Goal: Task Accomplishment & Management: Complete application form

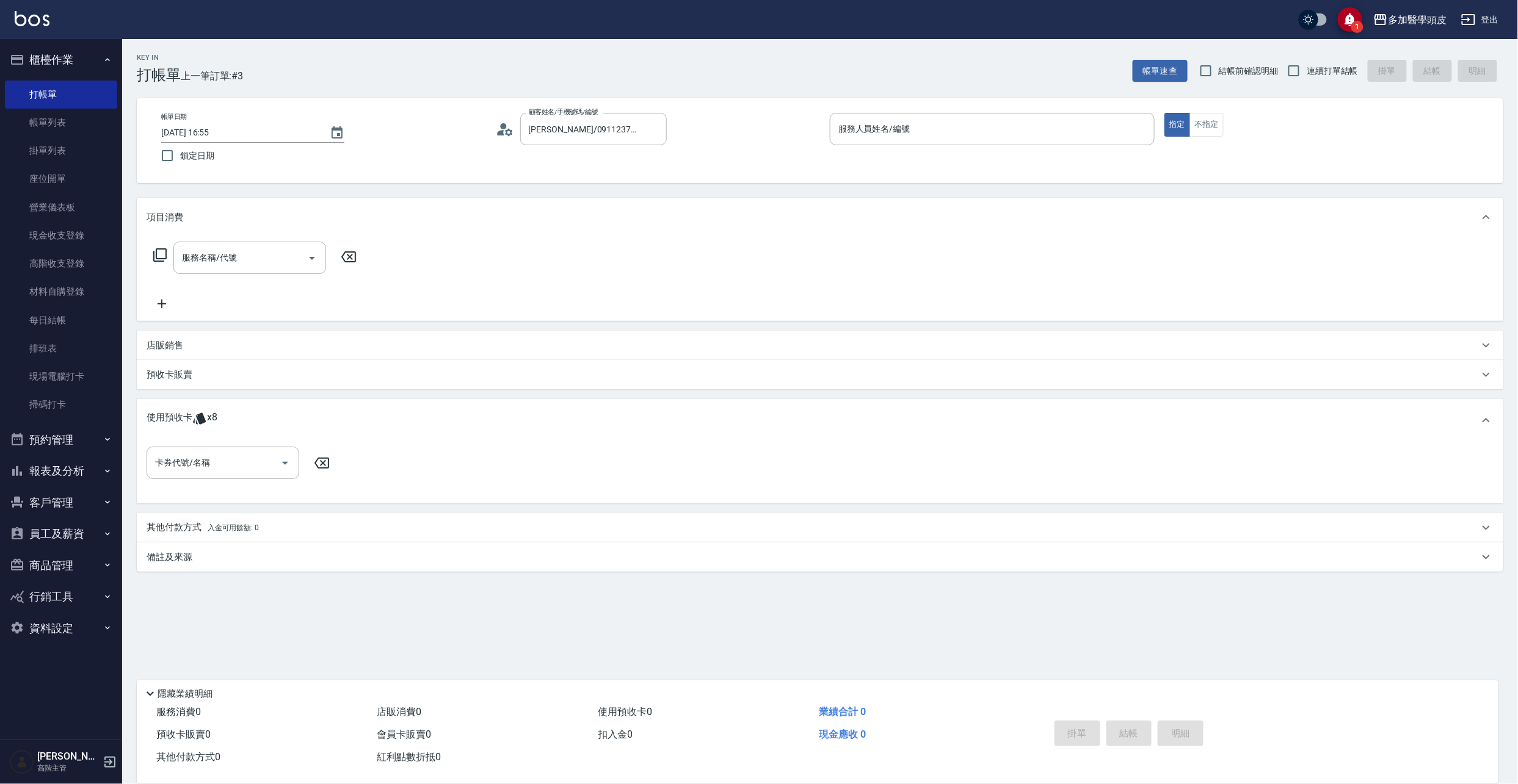
click at [199, 325] on icon at bounding box center [199, 419] width 13 height 11
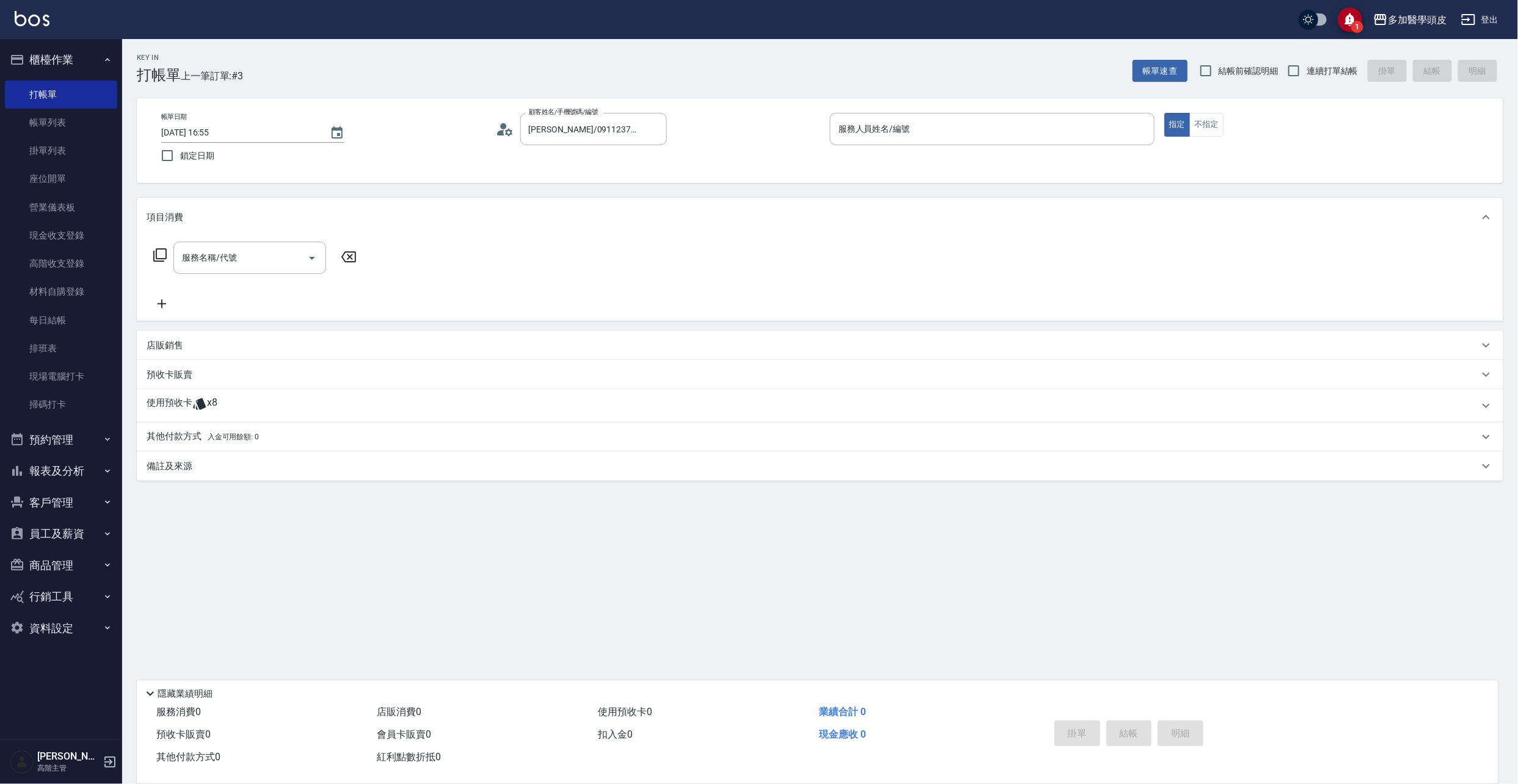
click at [215, 325] on span "x8" at bounding box center [212, 405] width 10 height 19
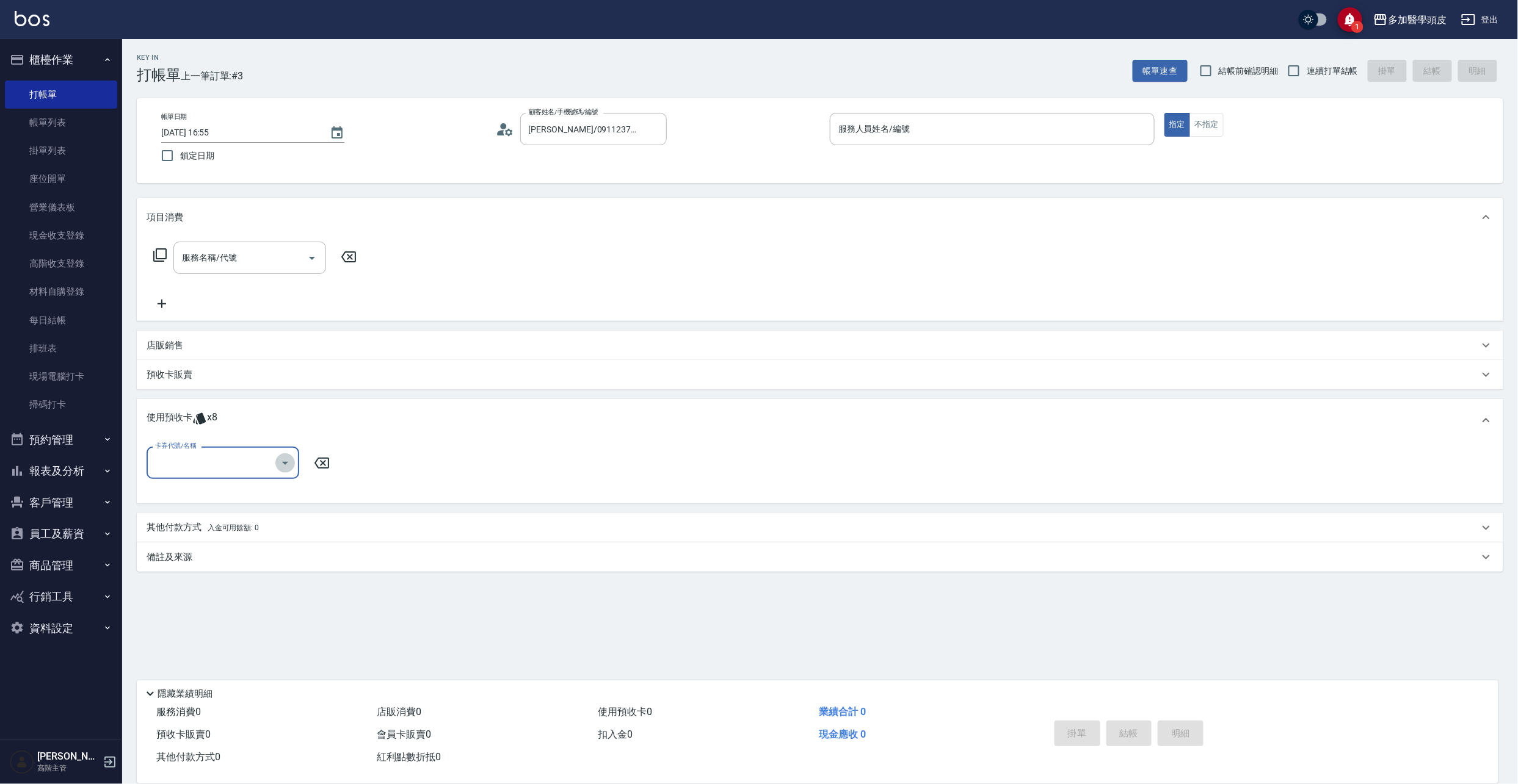
click at [289, 325] on icon "Open" at bounding box center [285, 463] width 15 height 15
click at [89, 122] on link "帳單列表" at bounding box center [61, 123] width 112 height 28
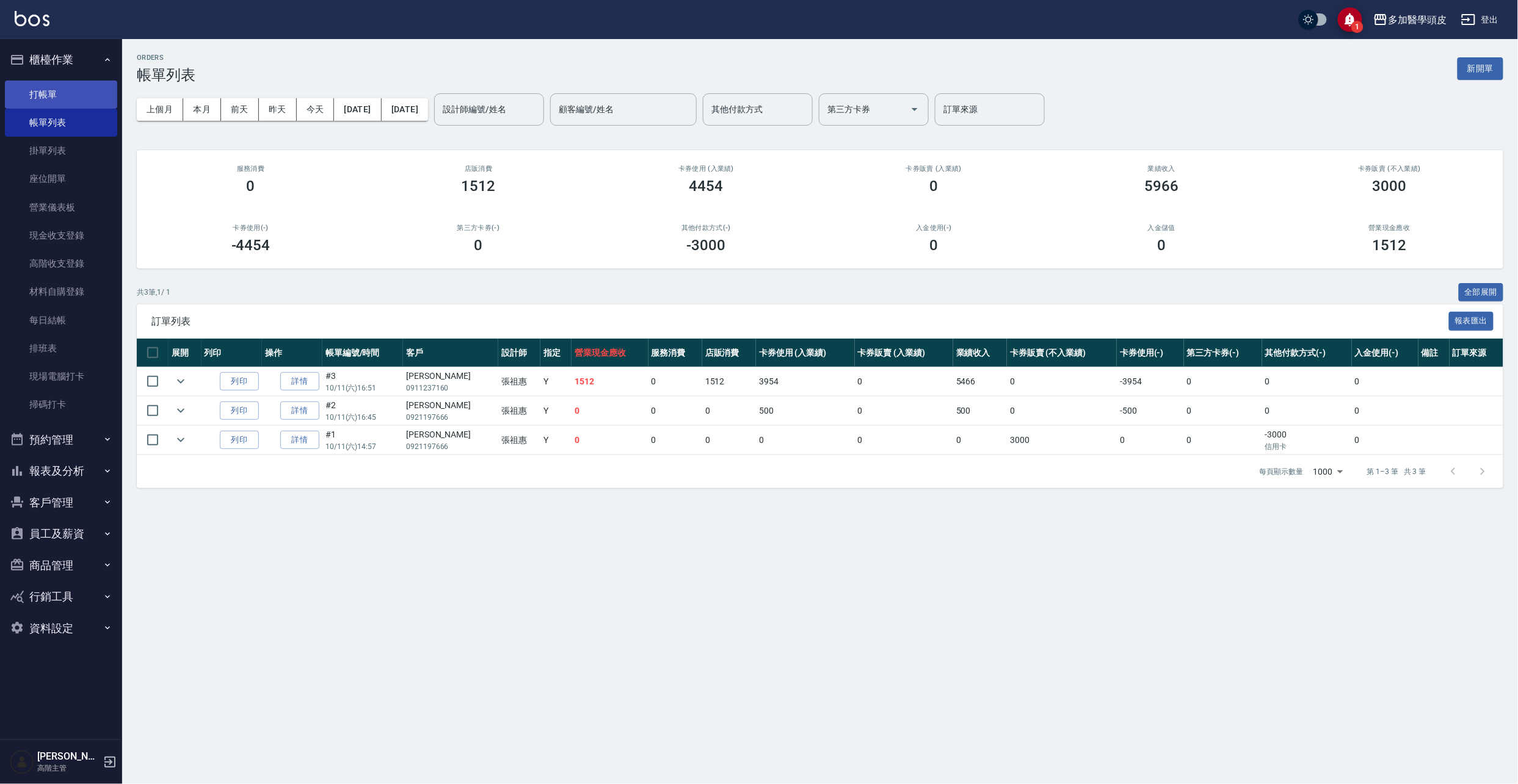
click at [68, 99] on link "打帳單" at bounding box center [61, 94] width 112 height 28
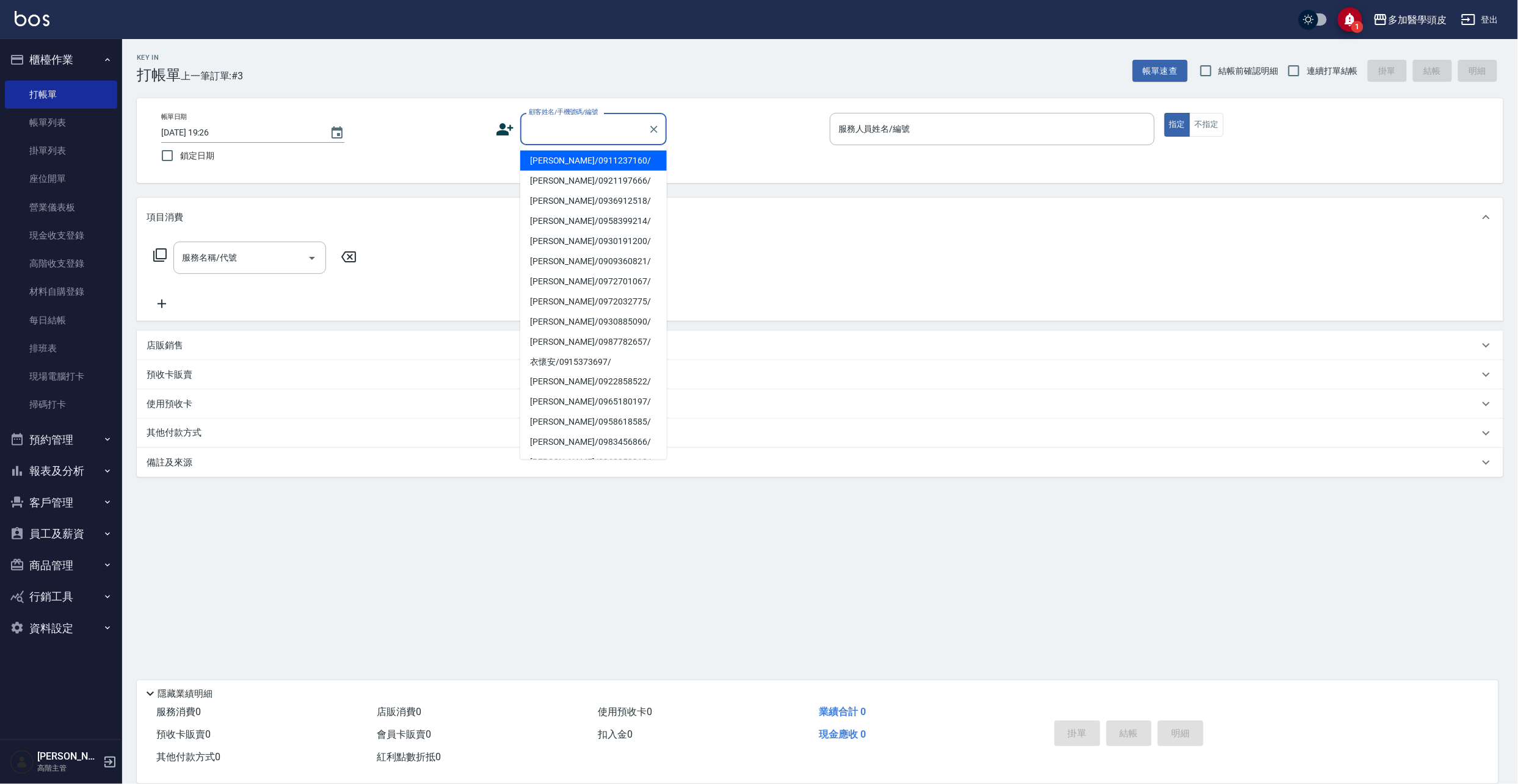
click at [550, 135] on input "顧客姓名/手機號碼/編號" at bounding box center [584, 128] width 118 height 21
click at [603, 239] on li "[PERSON_NAME]/0931057407/" at bounding box center [593, 241] width 146 height 20
type input "[PERSON_NAME]/0931057407/"
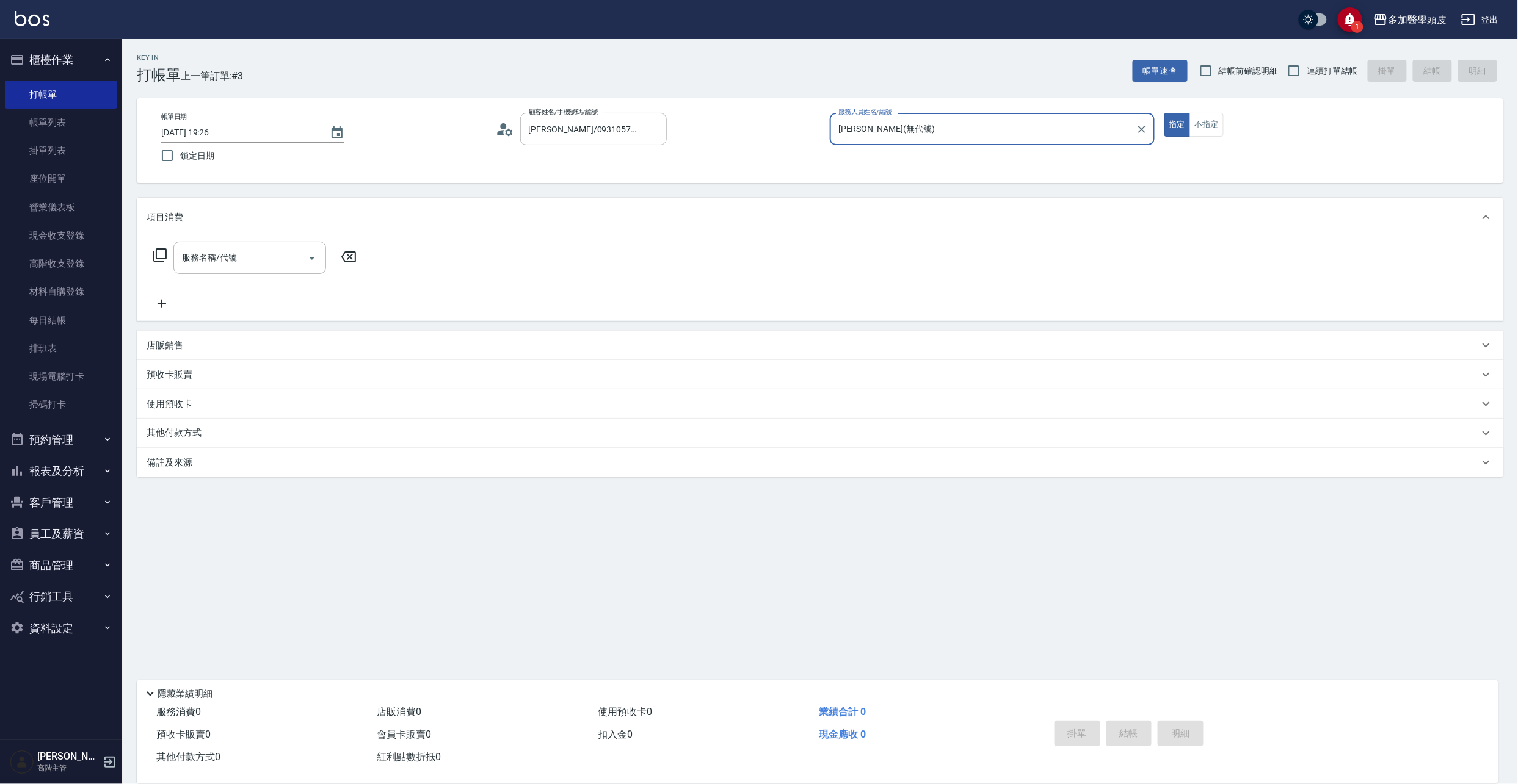
type input "[PERSON_NAME](無代號)"
click at [315, 260] on icon "Open" at bounding box center [312, 258] width 15 height 15
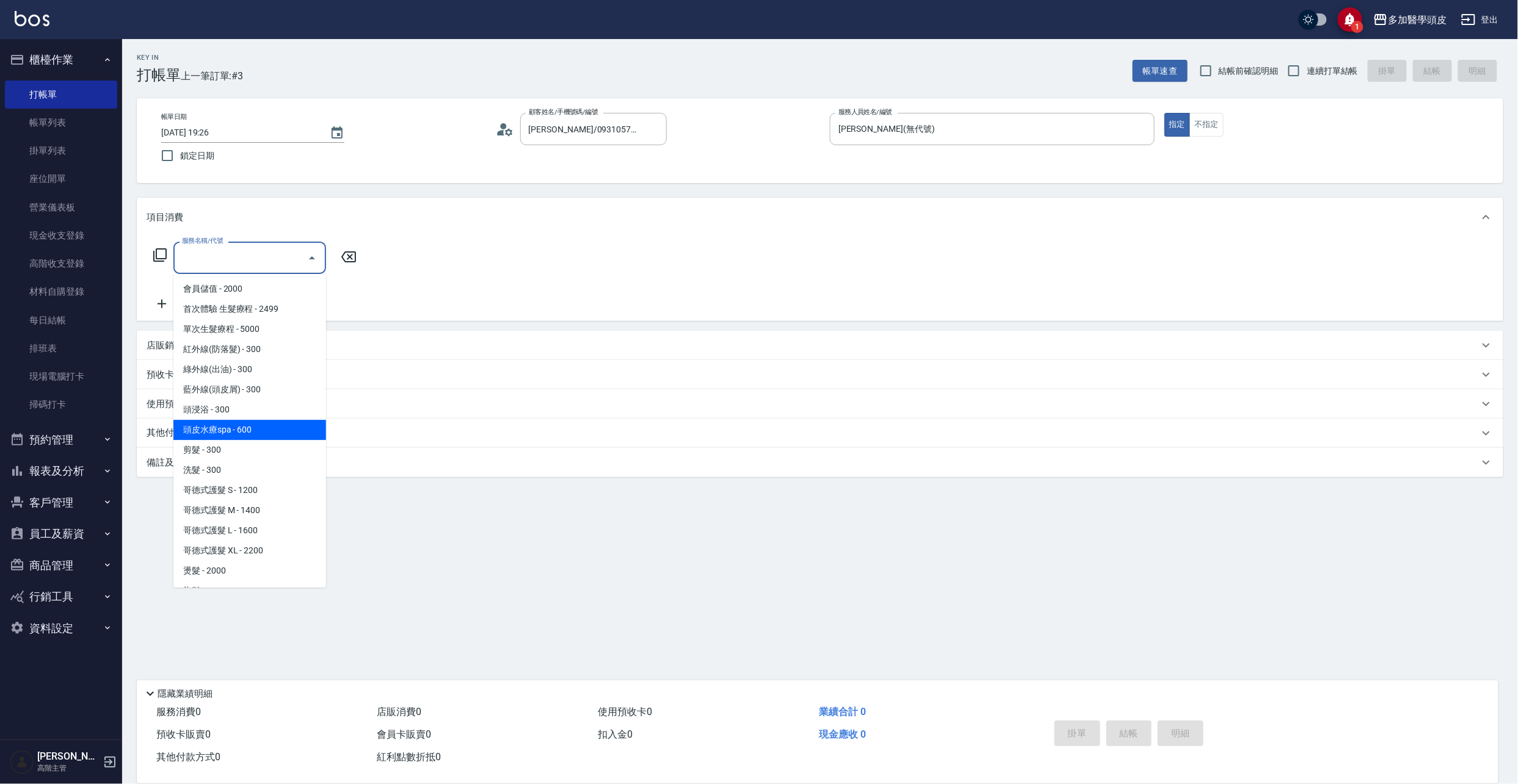
scroll to position [78, 0]
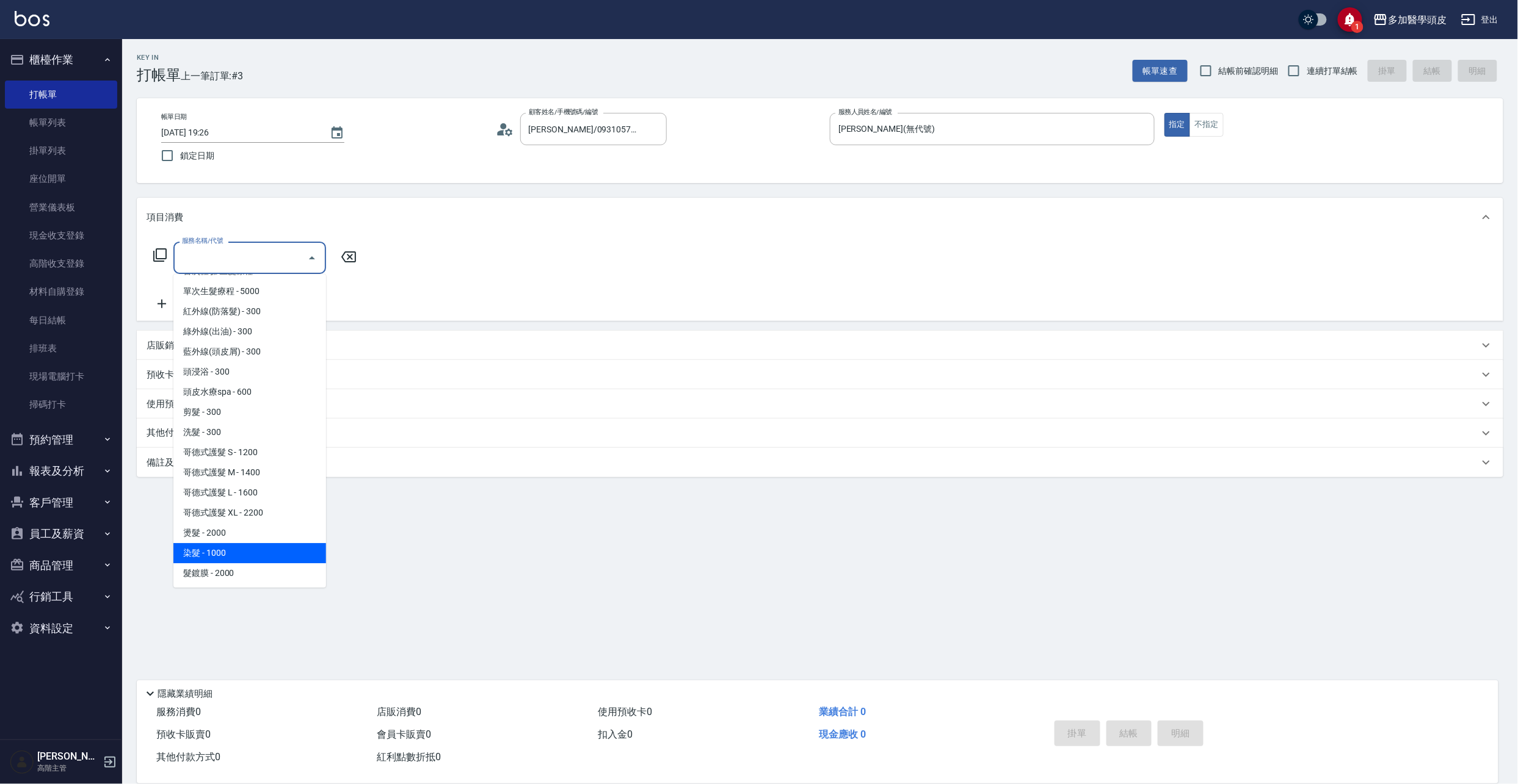
click at [249, 325] on span "染髮 - 1000" at bounding box center [250, 554] width 153 height 20
type input "染髮(D008)"
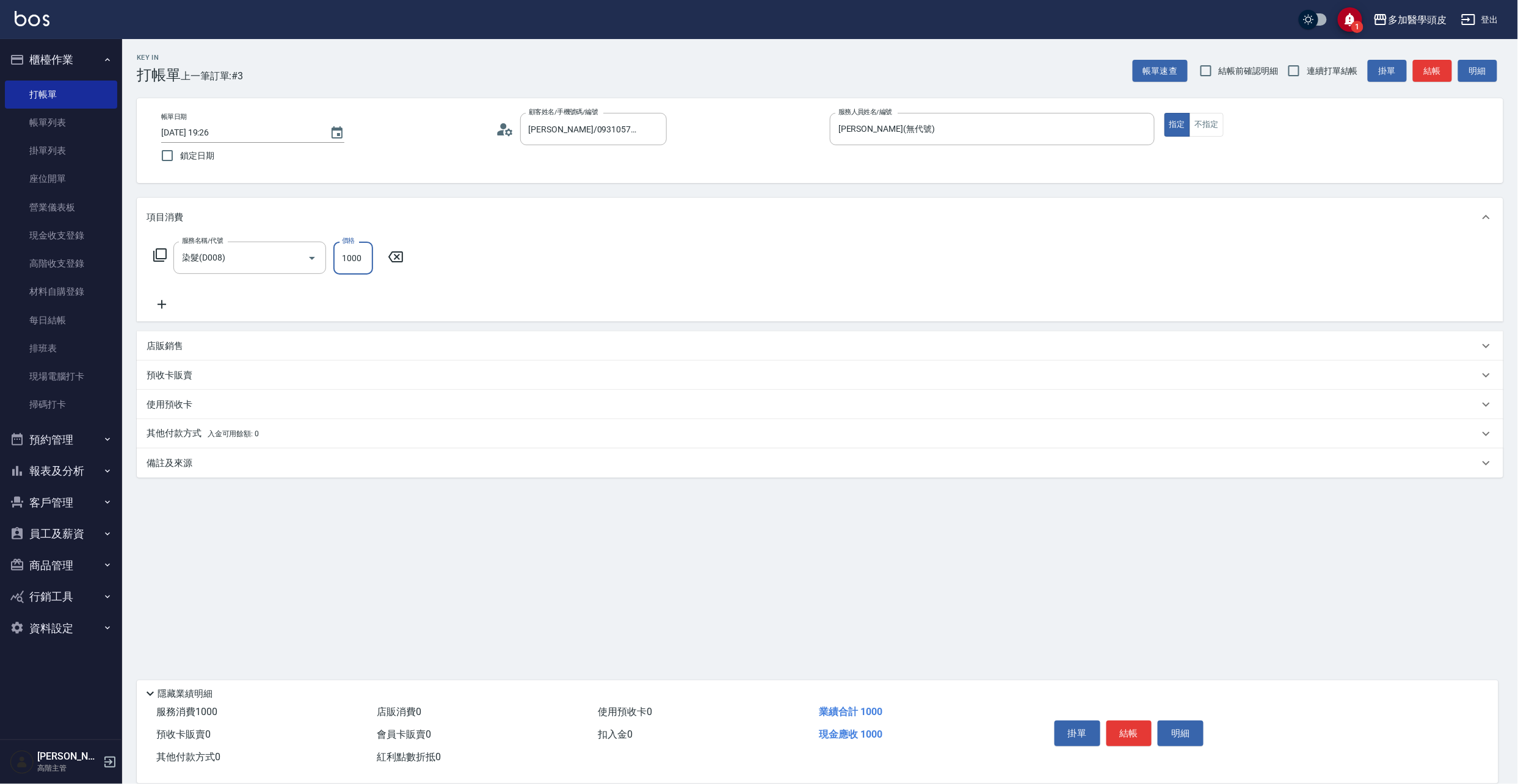
click at [367, 255] on input "1000" at bounding box center [353, 259] width 40 height 33
type input "1800"
click at [1139, 325] on button "結帳" at bounding box center [1129, 734] width 46 height 26
